Goal: Check status: Check status

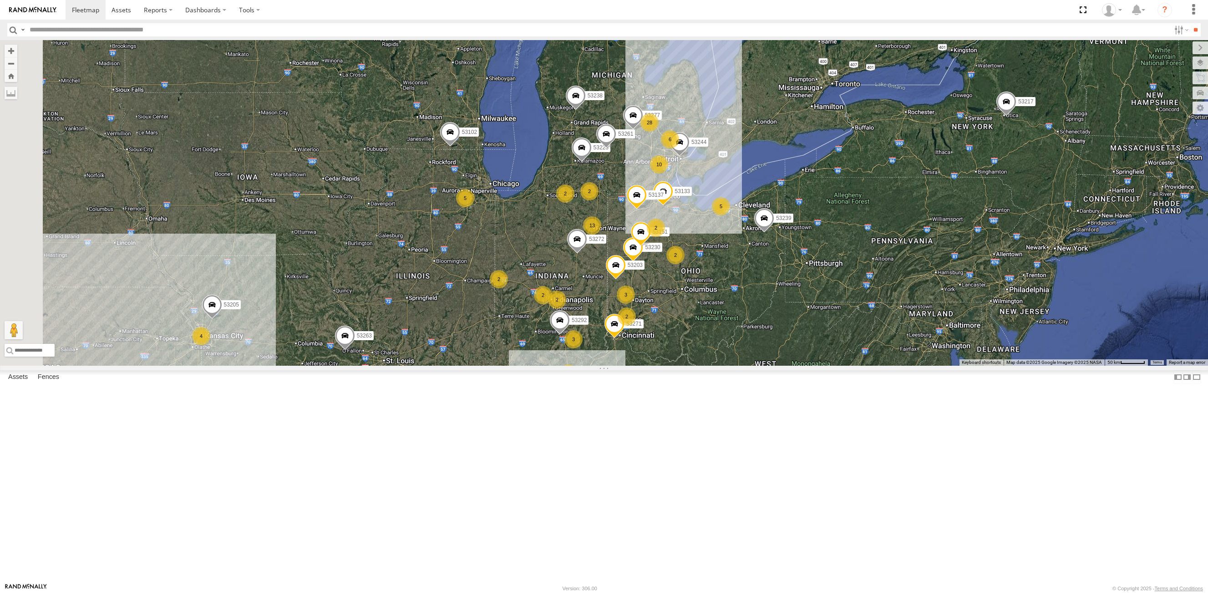
select select "**********"
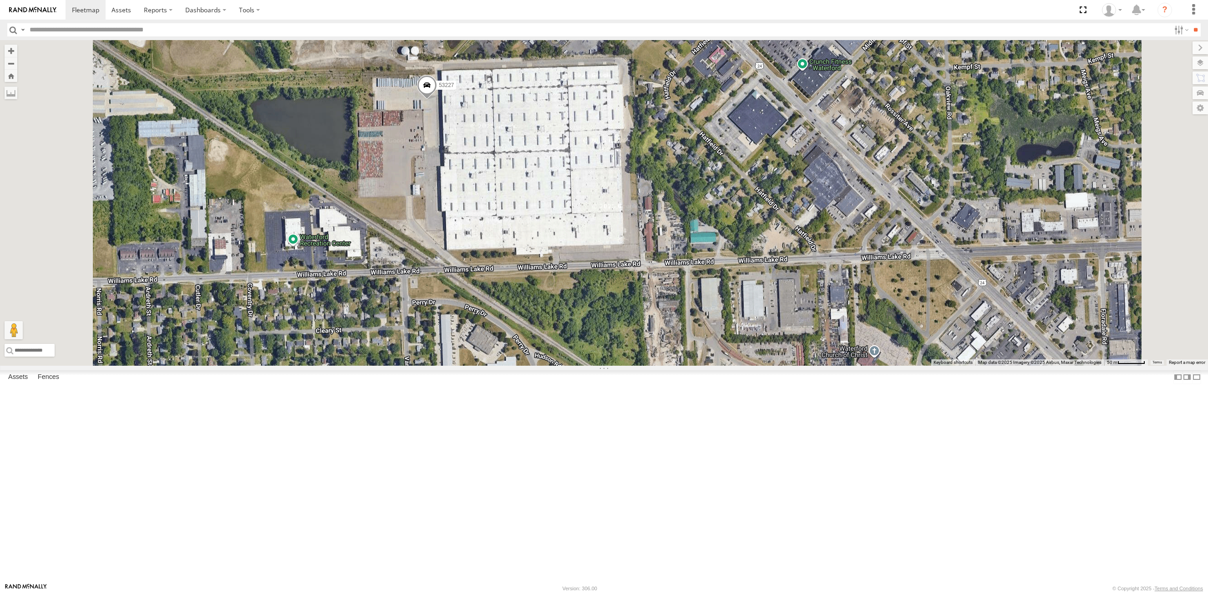
drag, startPoint x: 633, startPoint y: 276, endPoint x: 616, endPoint y: 239, distance: 40.3
click at [616, 239] on div "53271 53263 53223 53272 53230 53151 53203 53239 53238 53102 53133 53139 53217 5…" at bounding box center [604, 202] width 1208 height 325
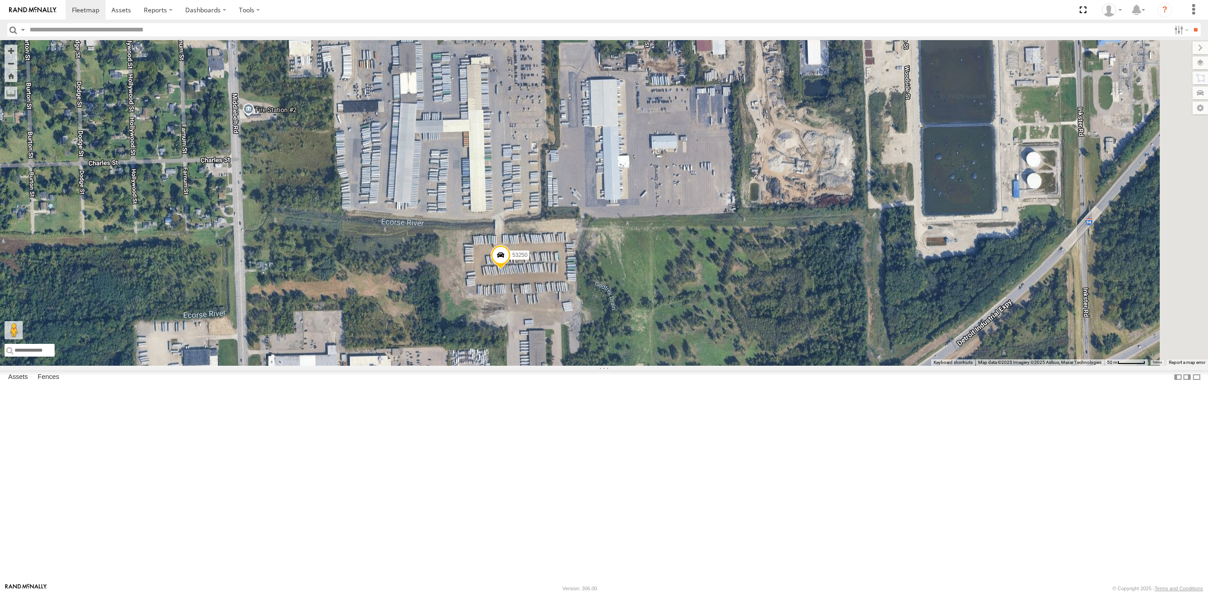
drag, startPoint x: 600, startPoint y: 271, endPoint x: 519, endPoint y: 247, distance: 84.5
click at [519, 247] on div "53271 53263 53272 53230 53151 53222 53203 53239 53238 53102 53133 53139 53217 5…" at bounding box center [604, 202] width 1208 height 325
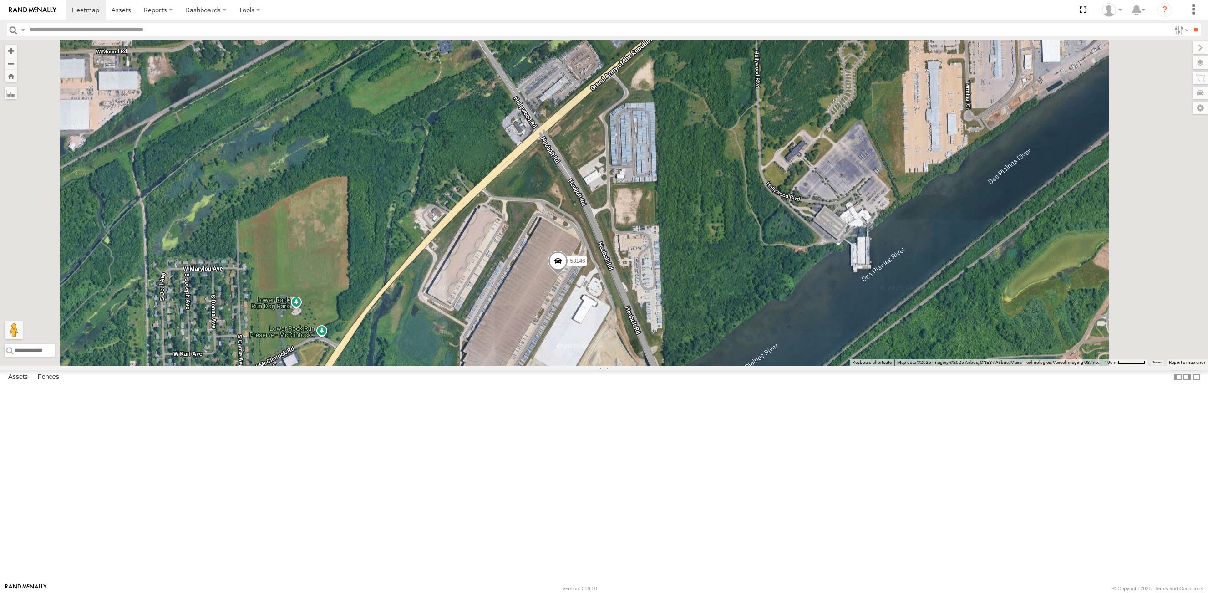
drag, startPoint x: 674, startPoint y: 473, endPoint x: 676, endPoint y: 401, distance: 71.5
click at [676, 366] on div "53263 53272 53239 53238 53102 53139 53217 53261 53271 53216 53223 53230 53225 5…" at bounding box center [604, 202] width 1208 height 325
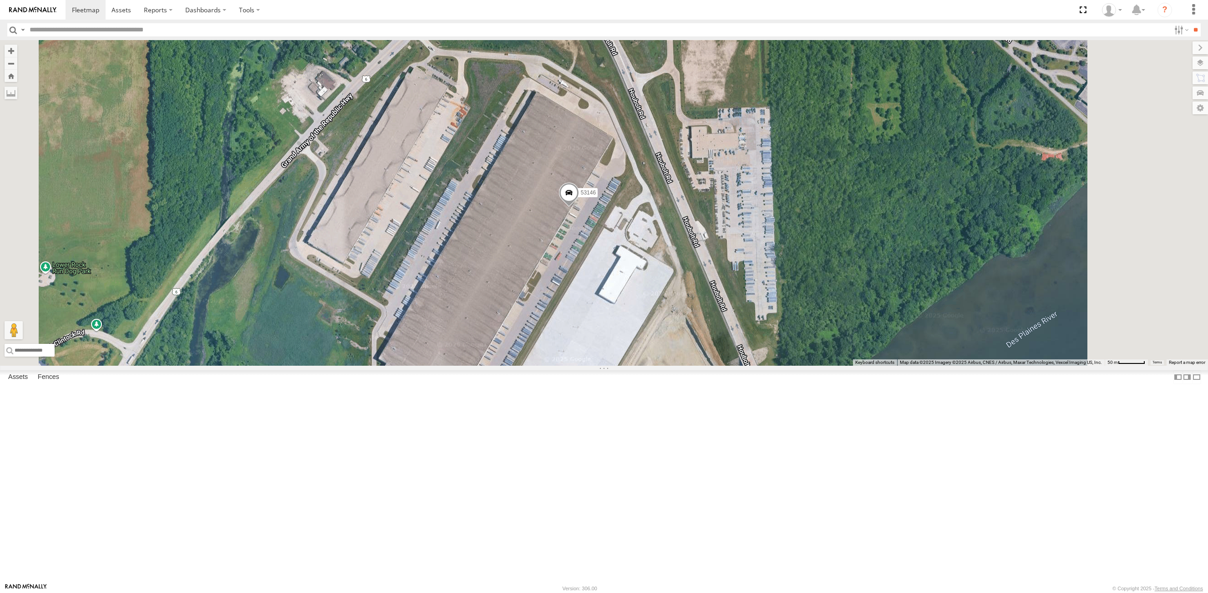
click at [579, 207] on span at bounding box center [569, 195] width 20 height 25
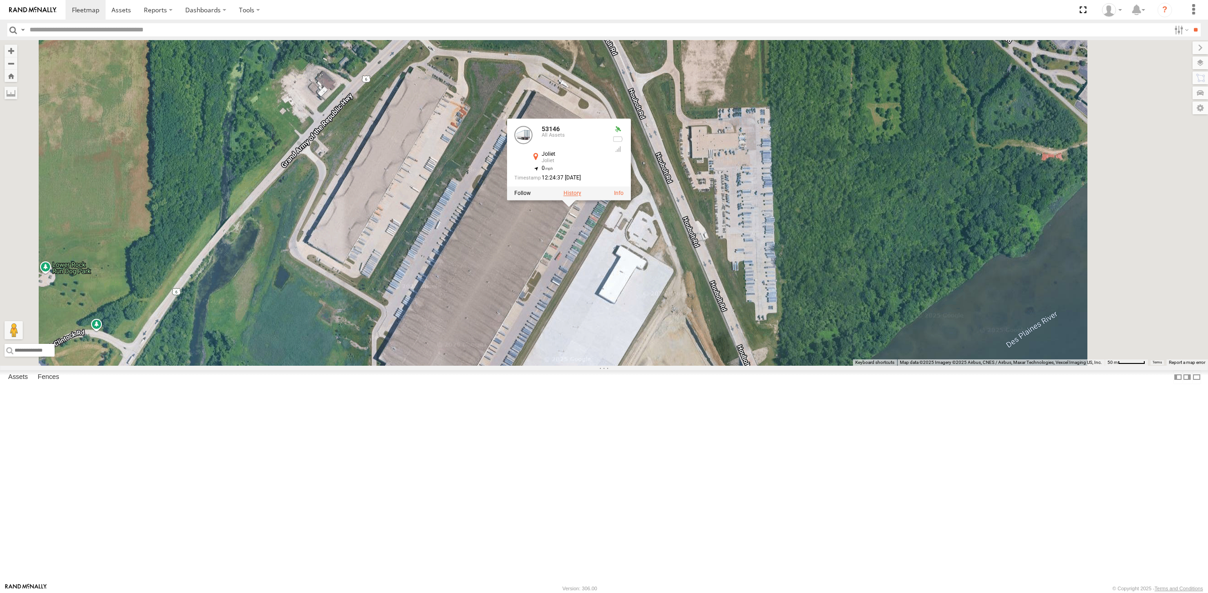
click at [581, 197] on label at bounding box center [573, 193] width 18 height 6
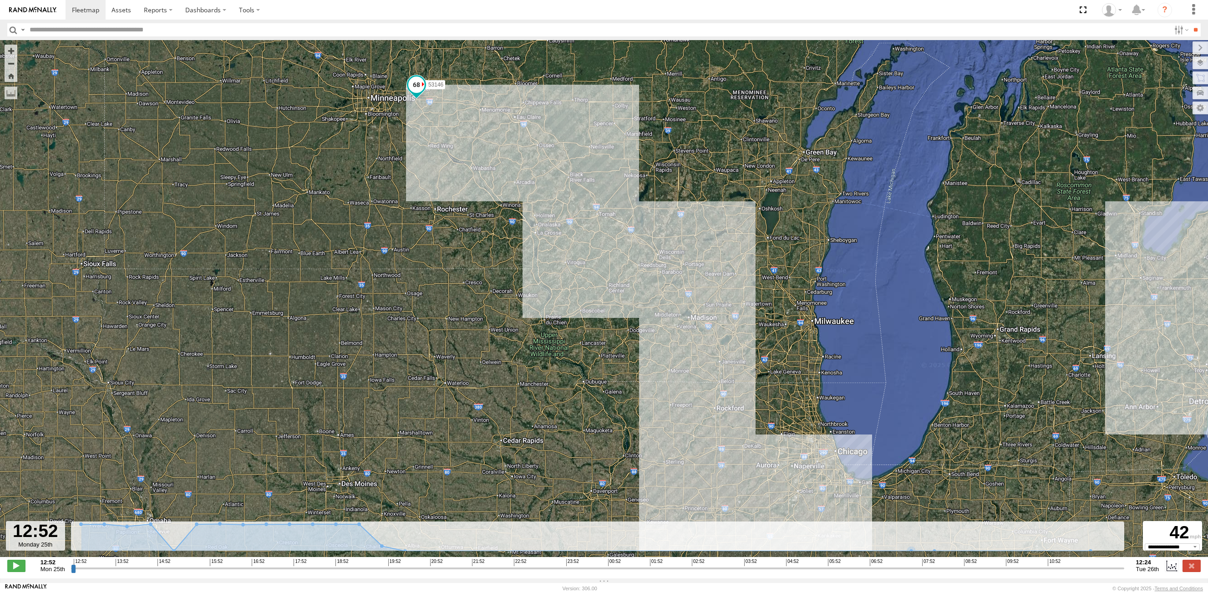
click at [11, 30] on input "button" at bounding box center [13, 29] width 12 height 13
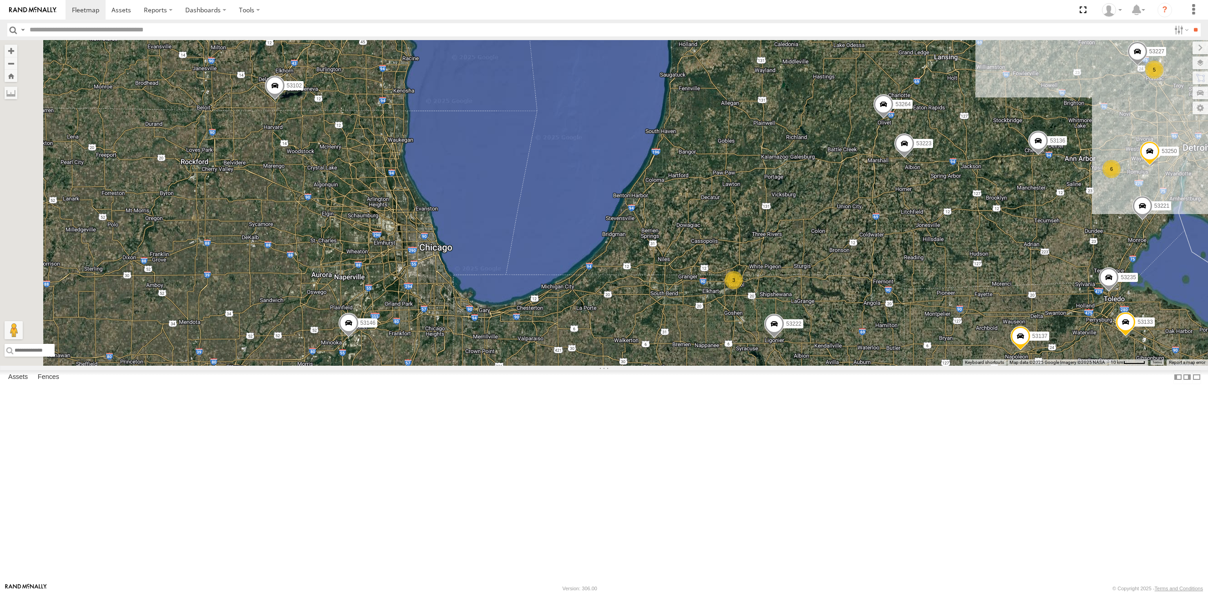
drag, startPoint x: 529, startPoint y: 441, endPoint x: 1016, endPoint y: 335, distance: 498.5
click at [1016, 335] on div "53271 53263 53147 53216 53223 53272 53230 53149 53262 53225 53229 53151 53222 5…" at bounding box center [604, 202] width 1208 height 325
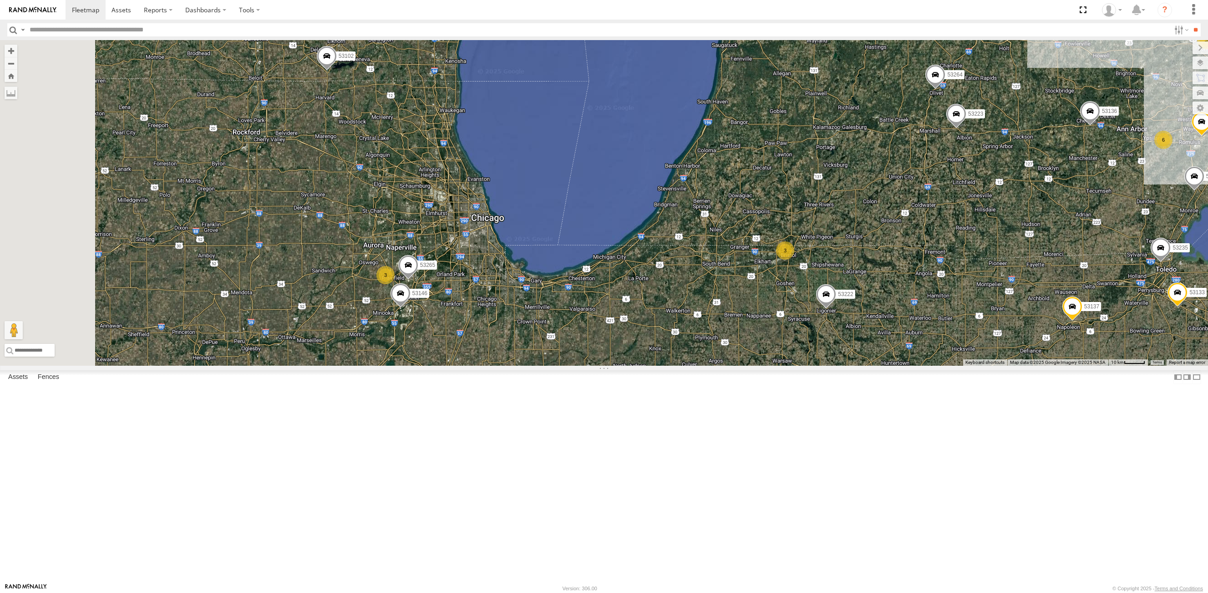
drag, startPoint x: 552, startPoint y: 476, endPoint x: 695, endPoint y: 405, distance: 159.4
click at [695, 366] on div "53271 53263 53147 53216 53223 53272 53230 53149 53262 53225 53229 53151 53222 5…" at bounding box center [604, 202] width 1208 height 325
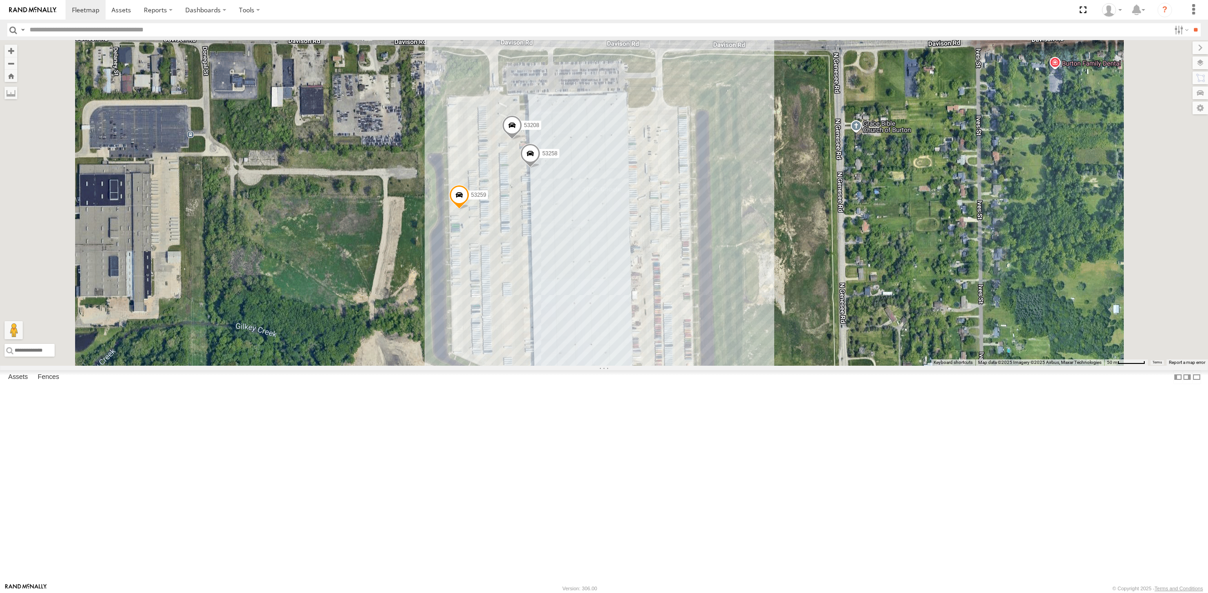
drag, startPoint x: 668, startPoint y: 286, endPoint x: 697, endPoint y: 324, distance: 47.1
click at [697, 327] on div "53271 53263 53230 53275 53229 53151 53203 53239 53238 53102 53139 53217 53244 5…" at bounding box center [604, 202] width 1208 height 325
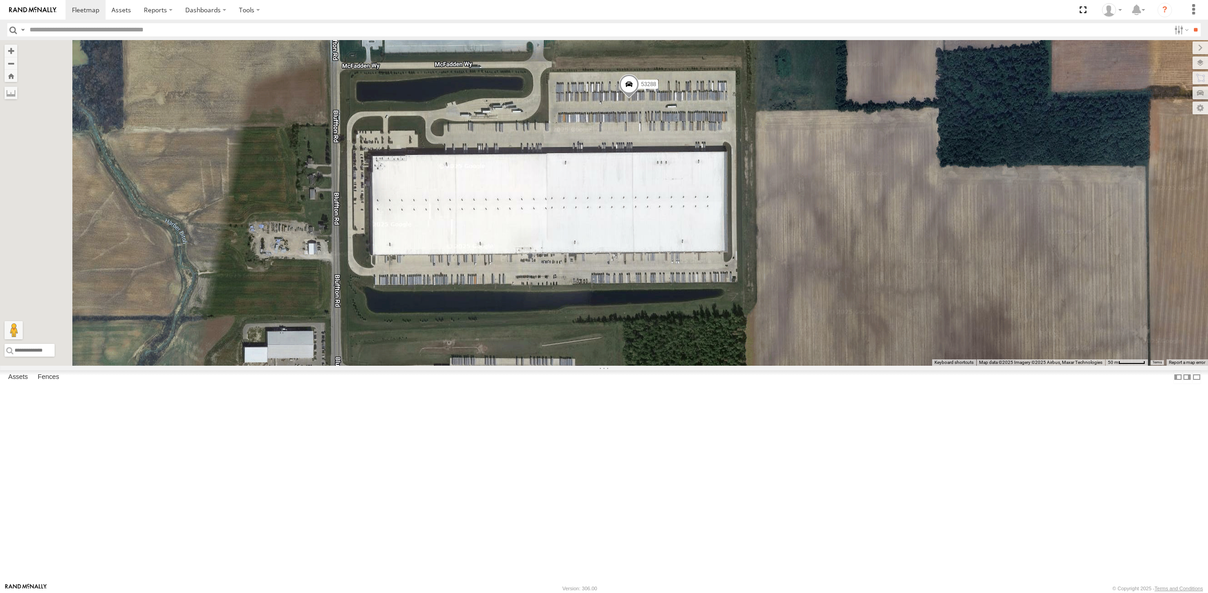
drag, startPoint x: 547, startPoint y: 270, endPoint x: 608, endPoint y: 280, distance: 62.3
click at [608, 280] on div "53271 53263 53147 53216 53223 53272 53230 53275 53225 53229 53151 53103 53250 5…" at bounding box center [604, 202] width 1208 height 325
click at [639, 99] on span at bounding box center [629, 86] width 20 height 25
click at [641, 88] on label at bounding box center [633, 85] width 18 height 6
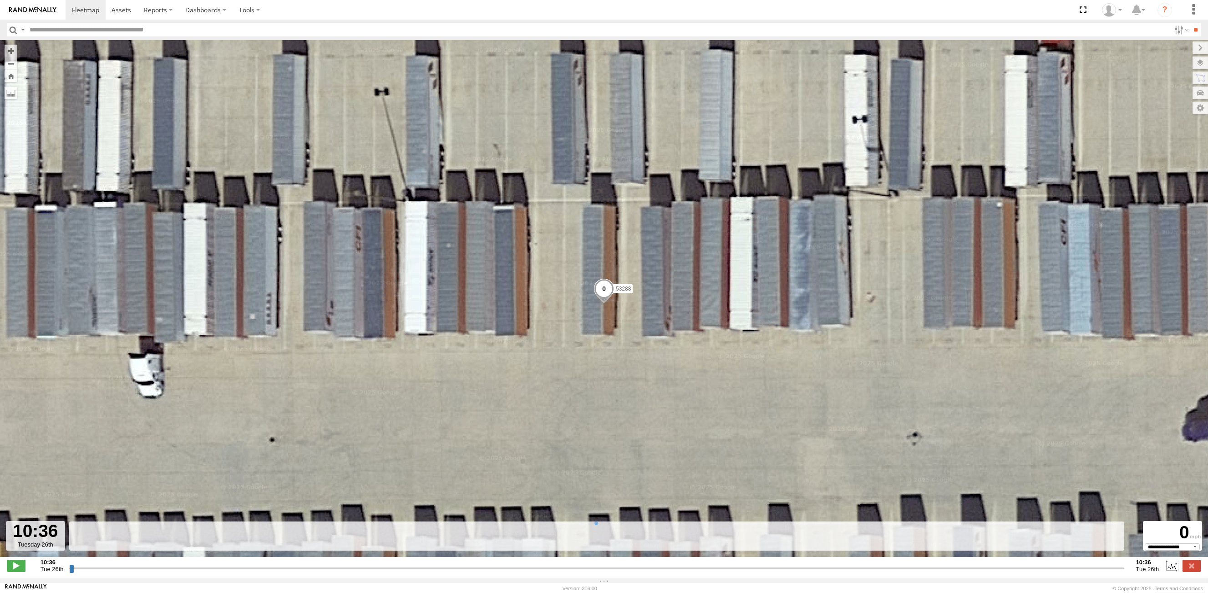
drag, startPoint x: 72, startPoint y: 573, endPoint x: 305, endPoint y: 575, distance: 232.6
click at [305, 572] on input "range" at bounding box center [596, 568] width 1055 height 9
click at [315, 569] on input "range" at bounding box center [596, 568] width 1055 height 9
click at [16, 569] on span at bounding box center [16, 565] width 18 height 12
type input "**********"
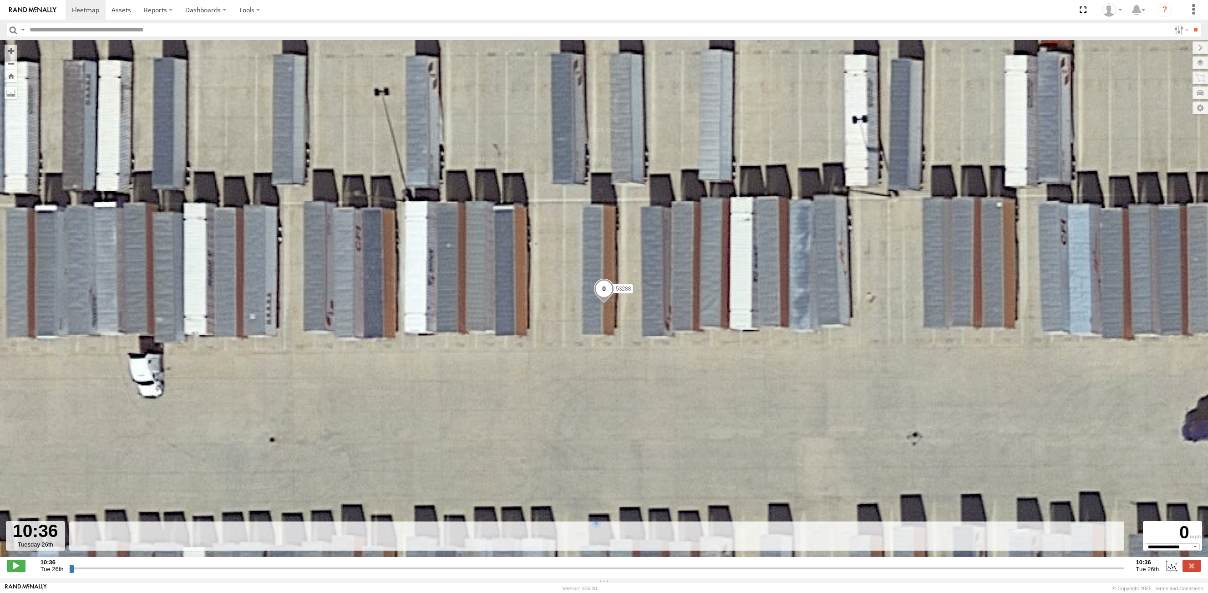
drag, startPoint x: 73, startPoint y: 572, endPoint x: 717, endPoint y: 566, distance: 644.1
click at [720, 572] on input "range" at bounding box center [596, 568] width 1055 height 9
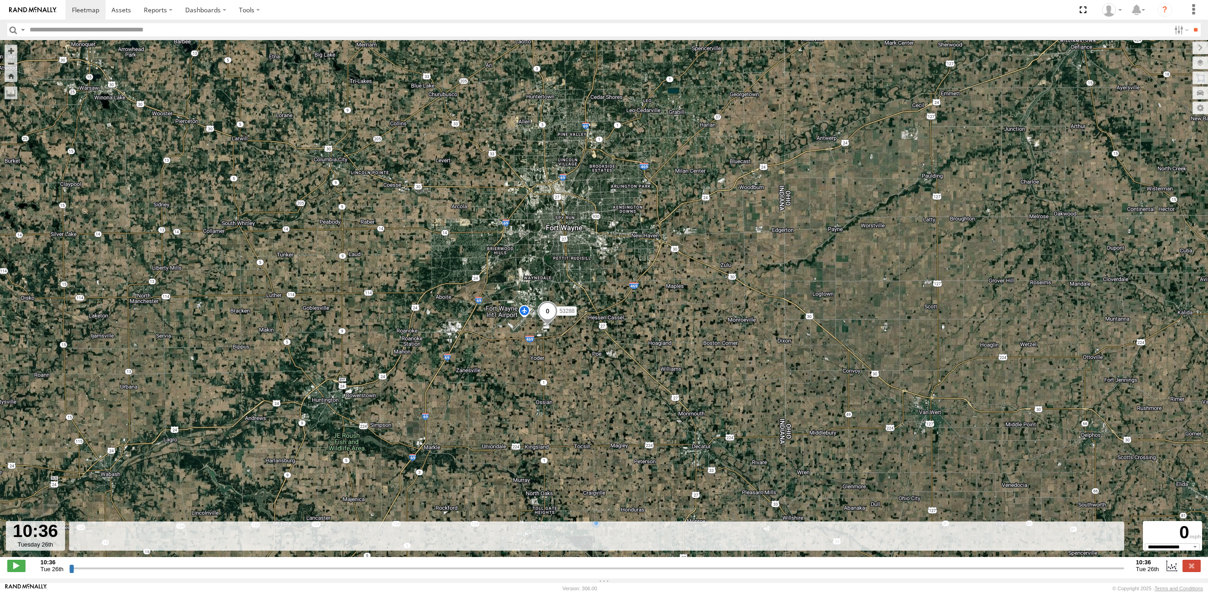
click at [11, 28] on input "button" at bounding box center [13, 29] width 12 height 13
